Goal: Information Seeking & Learning: Learn about a topic

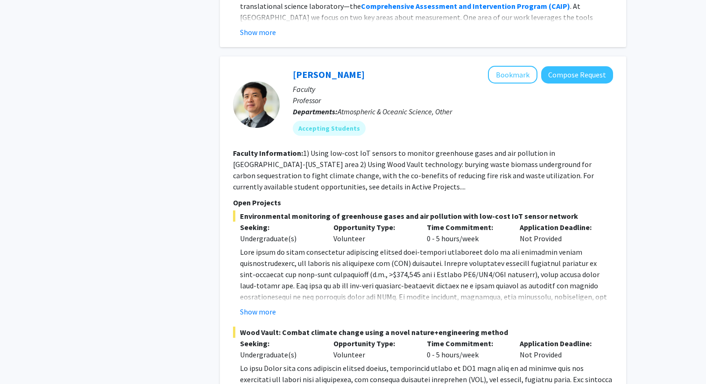
scroll to position [4316, 0]
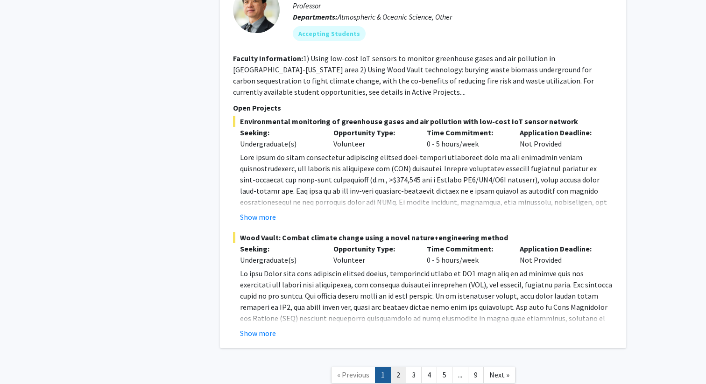
click at [397, 367] on link "2" at bounding box center [398, 375] width 16 height 16
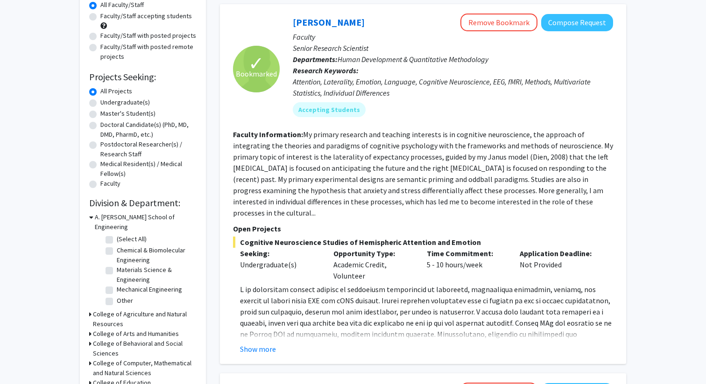
scroll to position [124, 0]
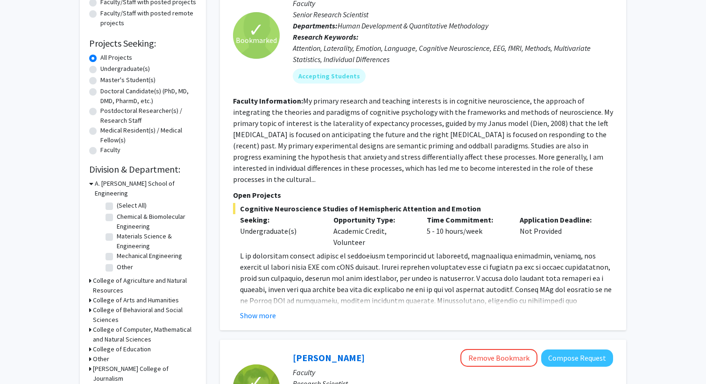
click at [135, 70] on label "Undergraduate(s)" at bounding box center [125, 69] width 50 height 10
click at [106, 70] on input "Undergraduate(s)" at bounding box center [103, 67] width 6 height 6
radio input "true"
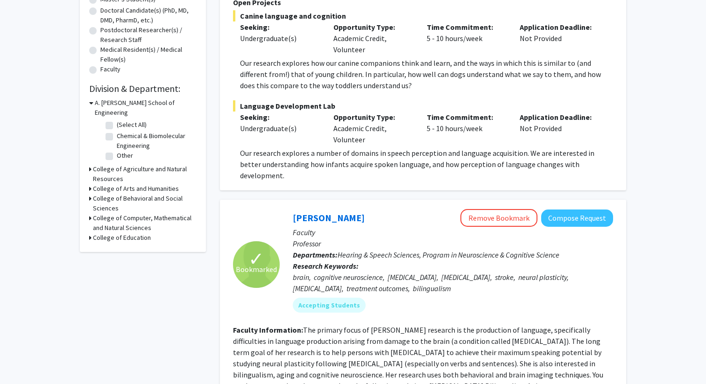
scroll to position [204, 0]
click at [135, 234] on h3 "College of Education" at bounding box center [122, 239] width 58 height 10
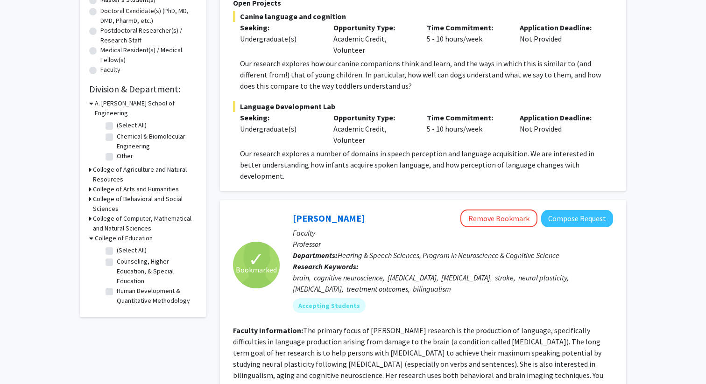
click at [137, 214] on h3 "College of Computer, Mathematical and Natural Sciences" at bounding box center [145, 224] width 104 height 20
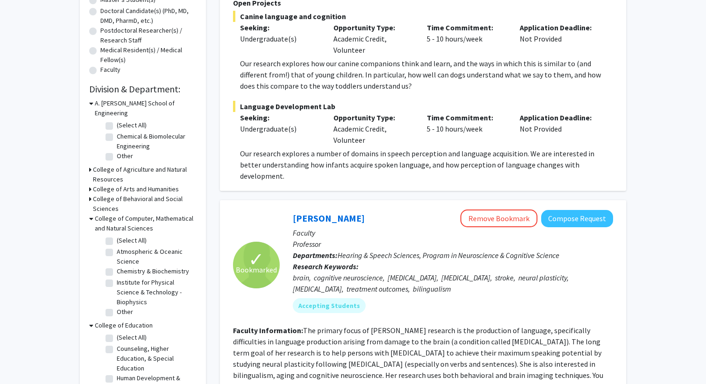
click at [138, 195] on h3 "College of Behavioral and Social Sciences" at bounding box center [145, 204] width 104 height 20
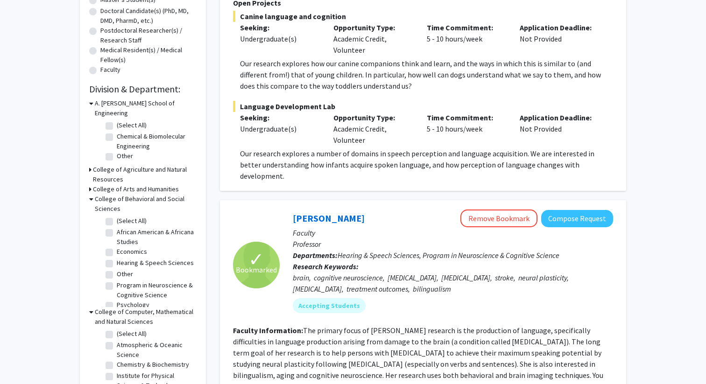
scroll to position [7, 0]
click at [146, 184] on h3 "College of Arts and Humanities" at bounding box center [136, 189] width 86 height 10
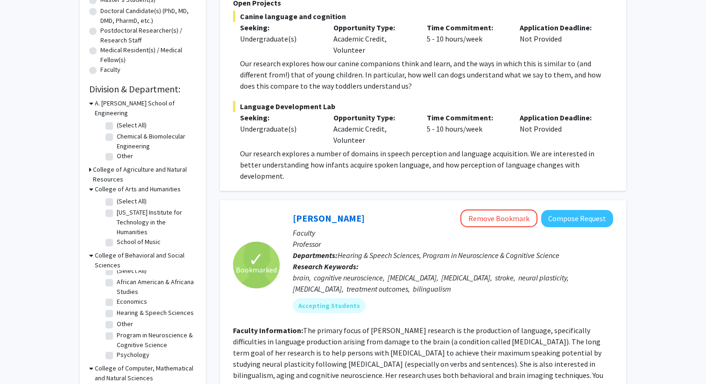
click at [150, 165] on h3 "College of Agriculture and Natural Resources" at bounding box center [145, 175] width 104 height 20
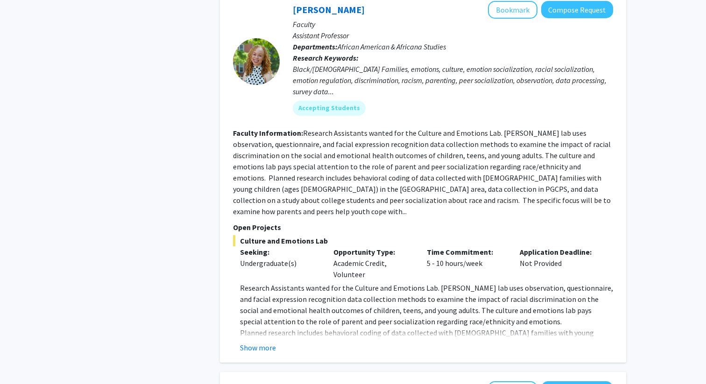
scroll to position [2115, 0]
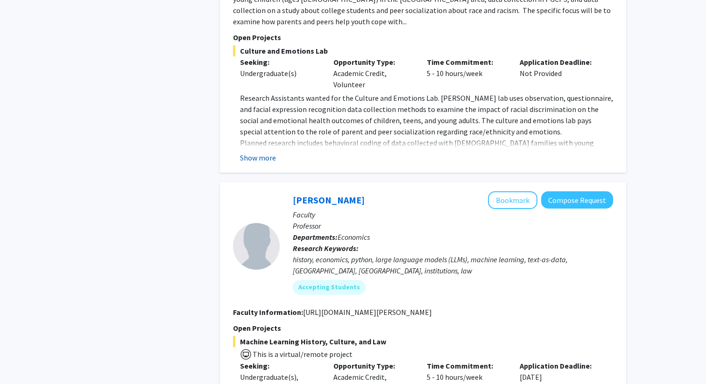
click at [255, 152] on button "Show more" at bounding box center [258, 157] width 36 height 11
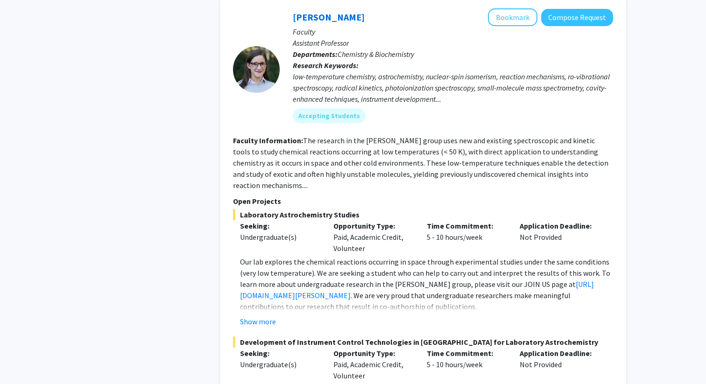
scroll to position [2863, 0]
